Goal: Task Accomplishment & Management: Manage account settings

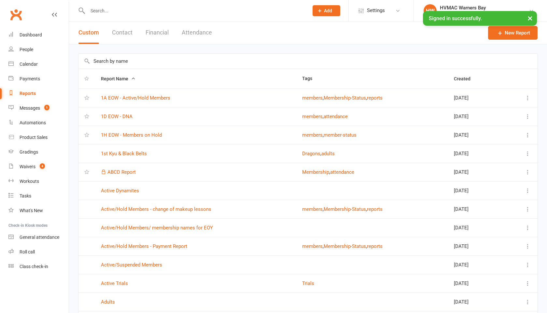
select select "100"
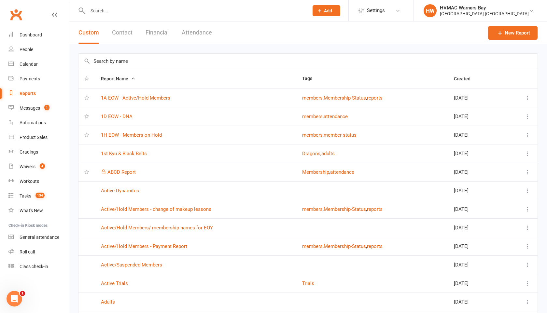
click at [94, 12] on input "text" at bounding box center [195, 10] width 218 height 9
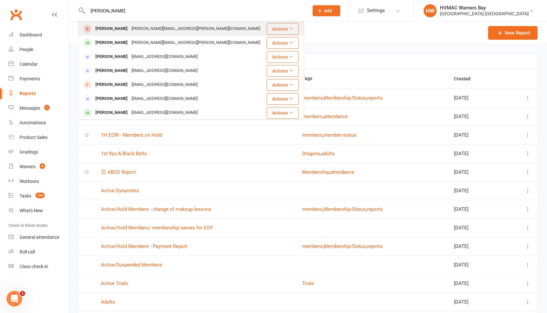
type input "[PERSON_NAME]"
click at [96, 26] on div "[PERSON_NAME]" at bounding box center [111, 28] width 36 height 9
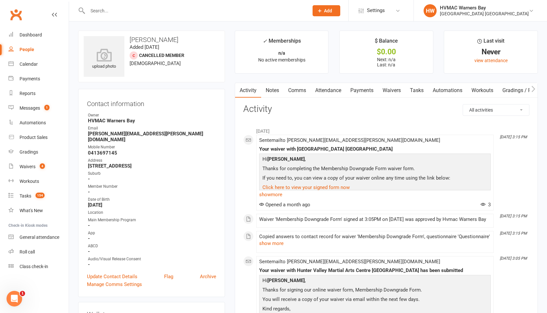
click at [397, 90] on link "Waivers" at bounding box center [391, 90] width 27 height 15
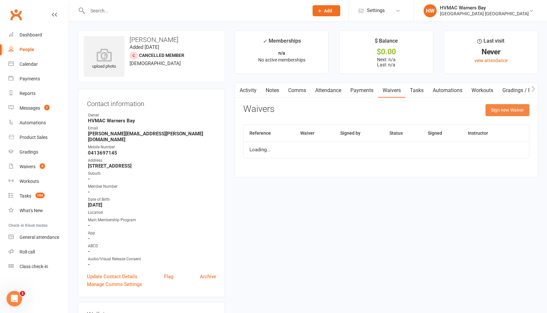
click at [498, 112] on button "Sign new Waiver" at bounding box center [507, 110] width 44 height 12
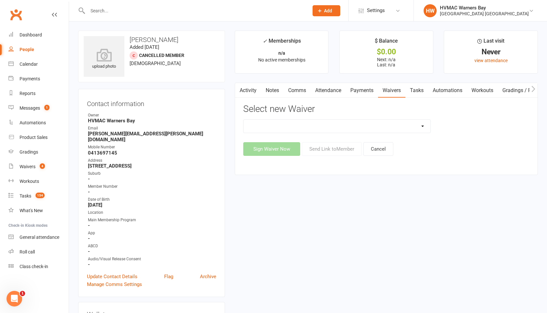
click at [399, 127] on select "Cancellation Form Cancellation Form - Kinder Kicks Fitness Challenge Goals Asse…" at bounding box center [337, 126] width 187 height 13
select select "5750"
click at [244, 120] on select "Cancellation Form Cancellation Form - Kinder Kicks Fitness Challenge Goals Asse…" at bounding box center [337, 126] width 187 height 13
click at [347, 147] on button "Send Link to Member" at bounding box center [332, 149] width 60 height 14
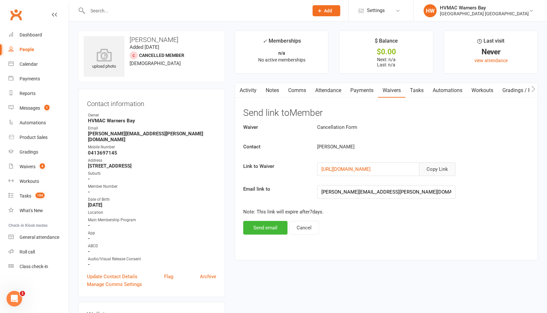
click at [431, 167] on button "Copy Link" at bounding box center [437, 169] width 36 height 14
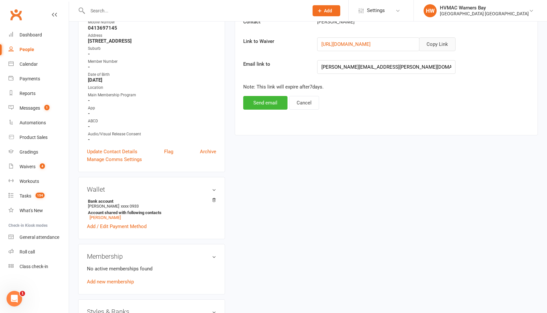
scroll to position [128, 0]
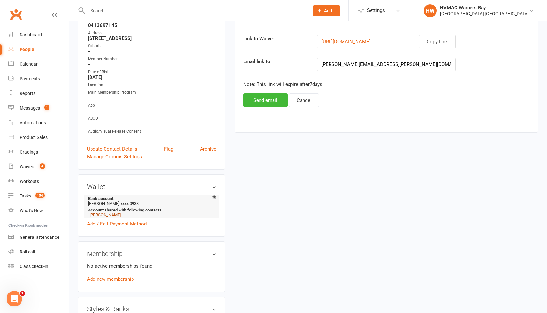
click at [105, 213] on link "[PERSON_NAME]" at bounding box center [105, 215] width 31 height 5
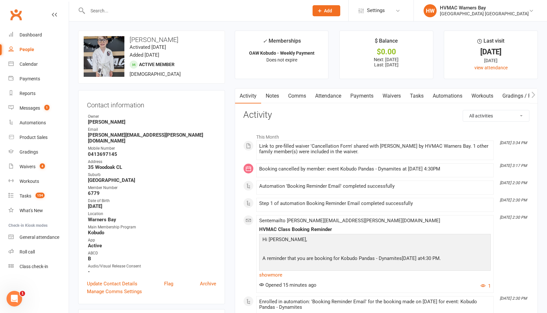
click at [275, 96] on link "Notes" at bounding box center [272, 96] width 22 height 15
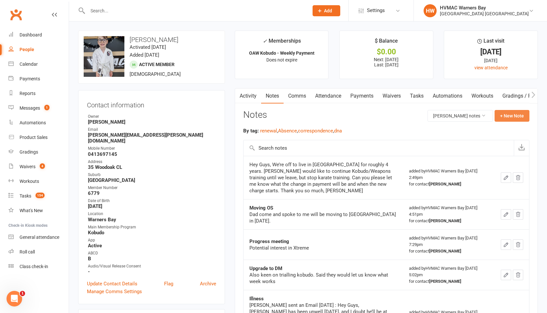
click at [506, 117] on button "+ New Note" at bounding box center [512, 116] width 35 height 12
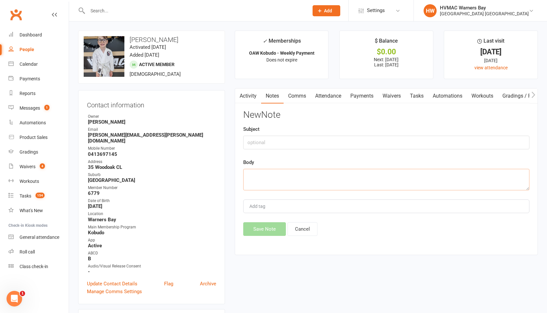
click at [249, 176] on textarea at bounding box center [386, 179] width 286 height 21
paste textarea "Hey Guys, Thank you for your support and teachings throughout the years. At thi…"
type textarea "Hey Guys, Thank you for your support and teachings throughout the years. At thi…"
click at [253, 141] on input "text" at bounding box center [386, 143] width 286 height 14
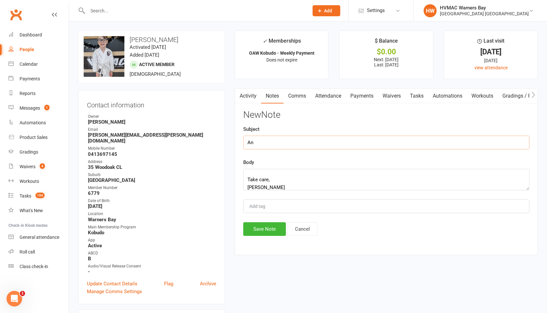
type input "A"
click at [269, 142] on input "Cancellastion" at bounding box center [386, 143] width 286 height 14
type input "Cancellation"
click at [257, 232] on button "Save Note" at bounding box center [264, 229] width 43 height 14
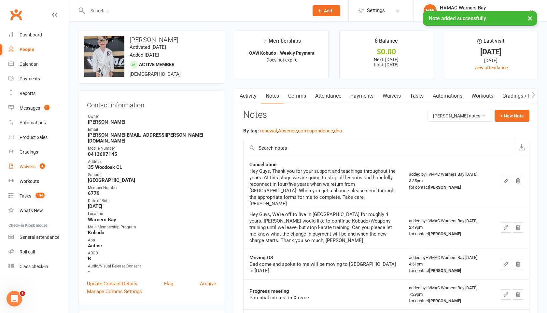
click at [30, 165] on div "Waivers" at bounding box center [28, 166] width 16 height 5
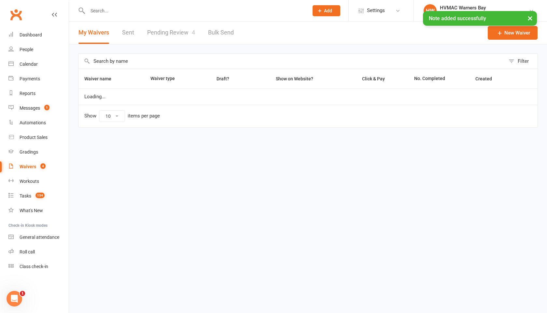
select select "100"
click at [156, 30] on link "Pending Review 4" at bounding box center [171, 32] width 48 height 22
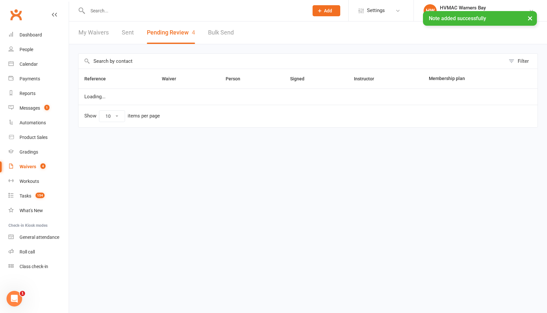
select select "100"
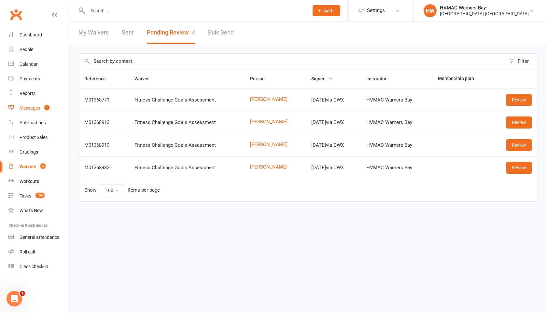
click at [37, 107] on div "Messages" at bounding box center [30, 107] width 21 height 5
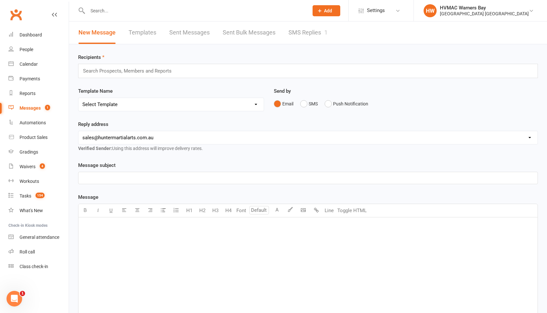
click at [297, 33] on link "SMS Replies 1" at bounding box center [307, 32] width 39 height 22
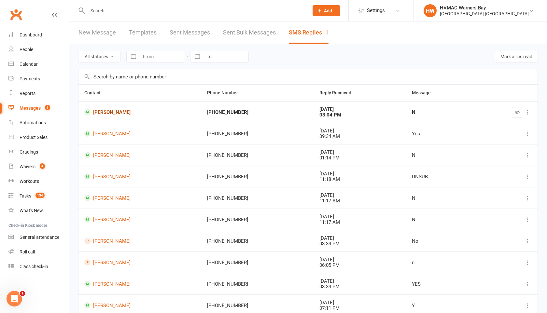
click at [106, 112] on link "[PERSON_NAME]" at bounding box center [139, 112] width 111 height 6
